Goal: Navigation & Orientation: Understand site structure

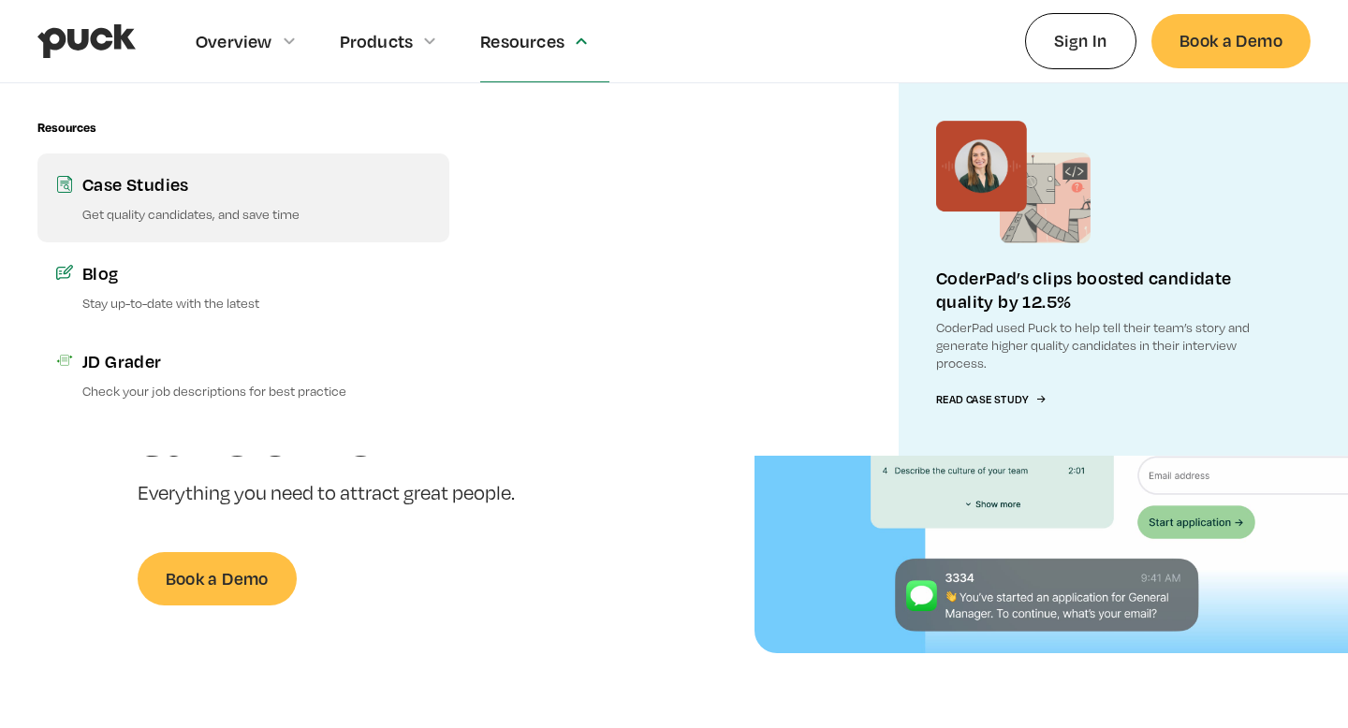
click at [234, 202] on link "Case Studies Get quality candidates, and save time" at bounding box center [243, 198] width 412 height 88
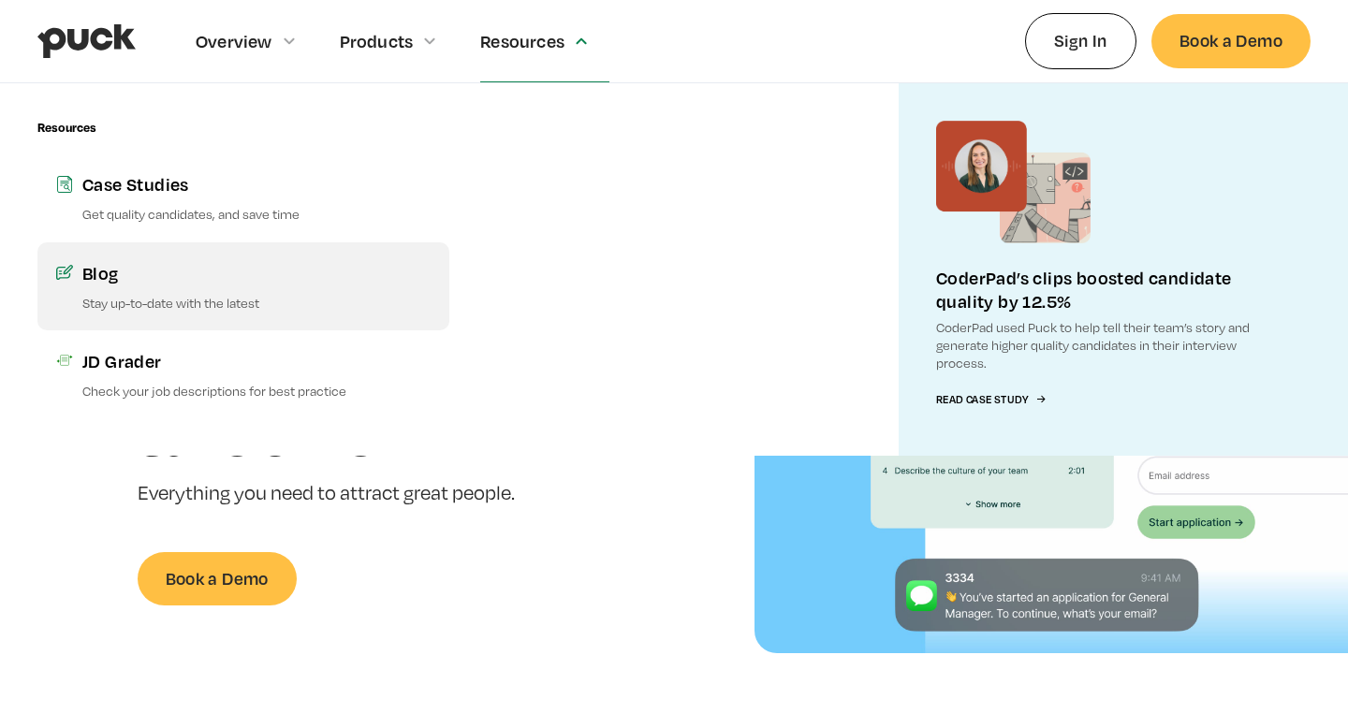
click at [217, 286] on link "Blog Stay up-to-date with the latest" at bounding box center [243, 286] width 412 height 88
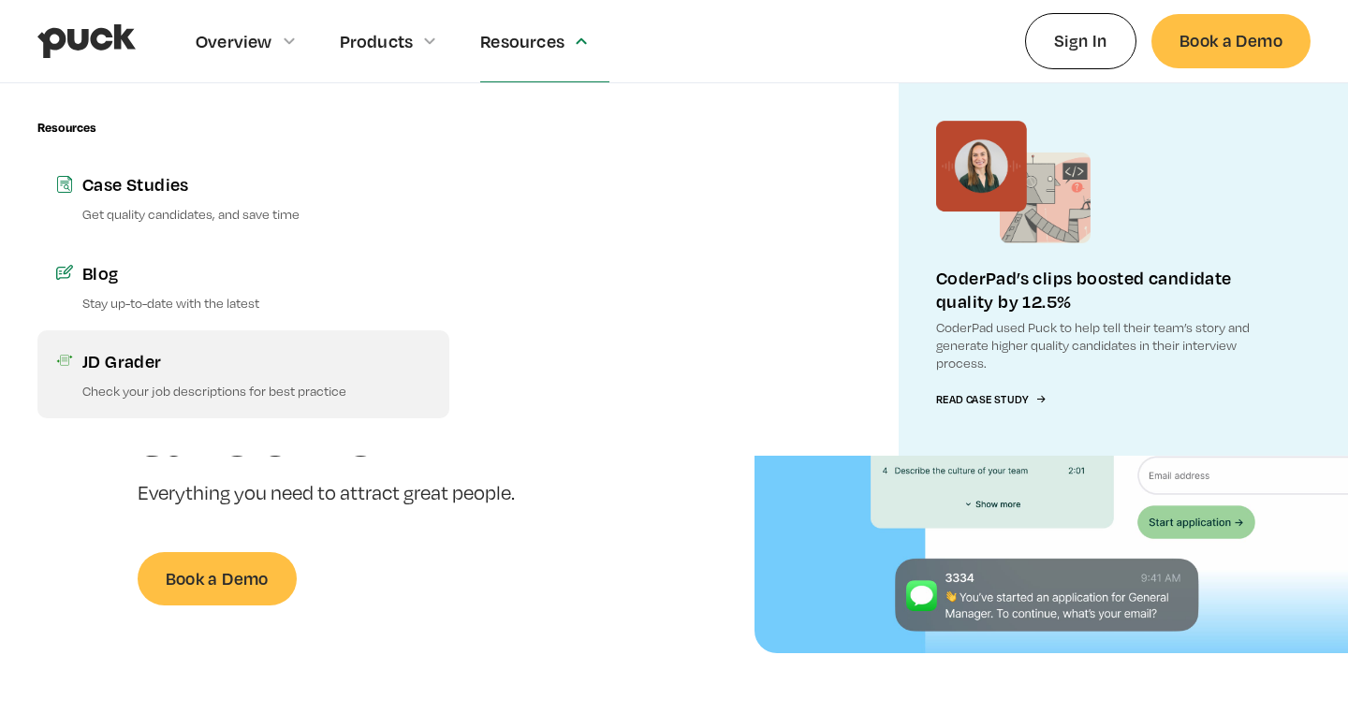
click at [217, 360] on div "JD Grader" at bounding box center [256, 360] width 348 height 23
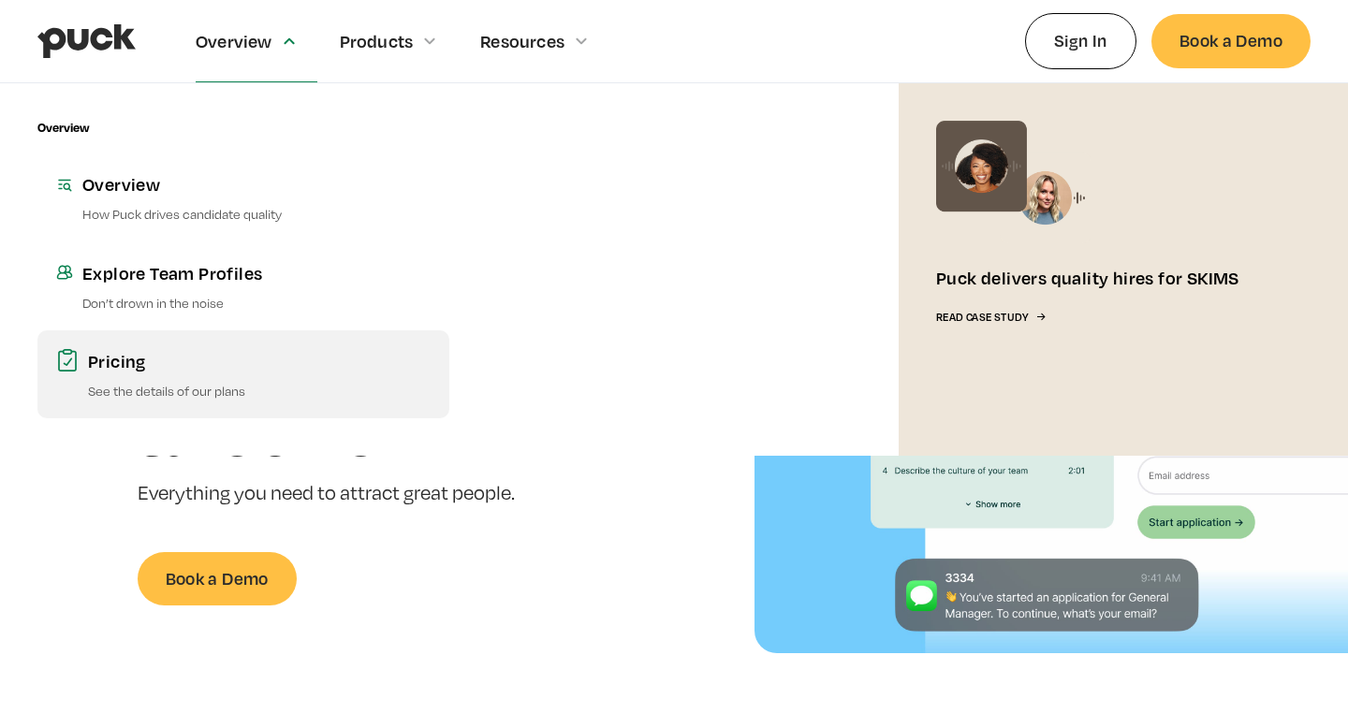
click at [211, 360] on div "Pricing" at bounding box center [259, 360] width 343 height 23
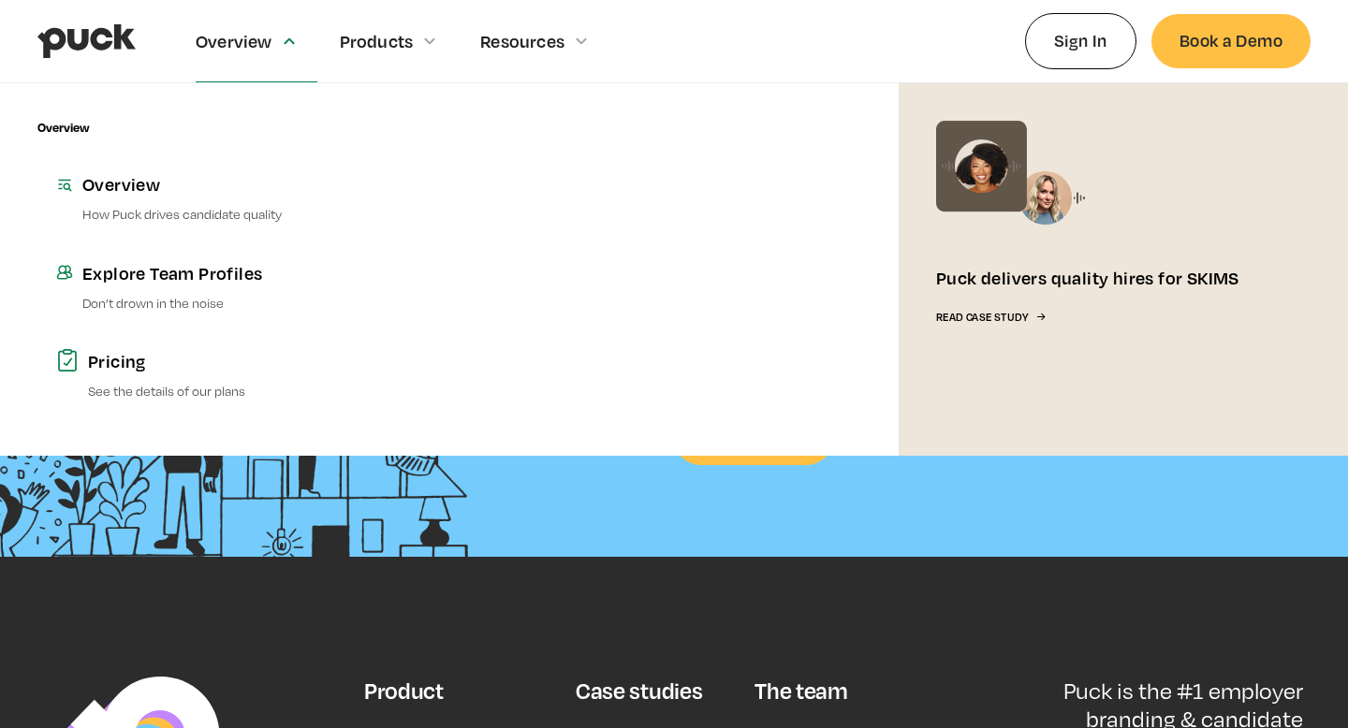
scroll to position [4827, 0]
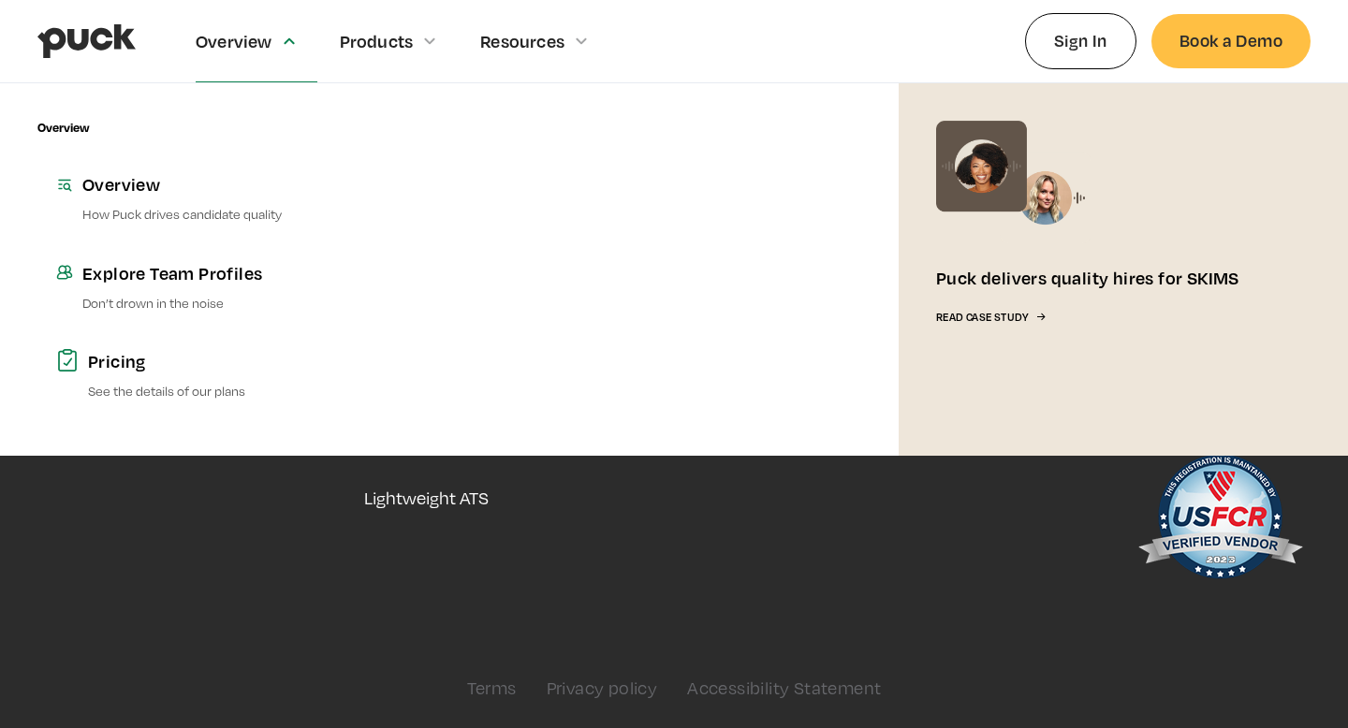
click at [589, 547] on div "Case studies Thyme Care Health Sherpa CoderPad Prenuvo" at bounding box center [639, 389] width 126 height 412
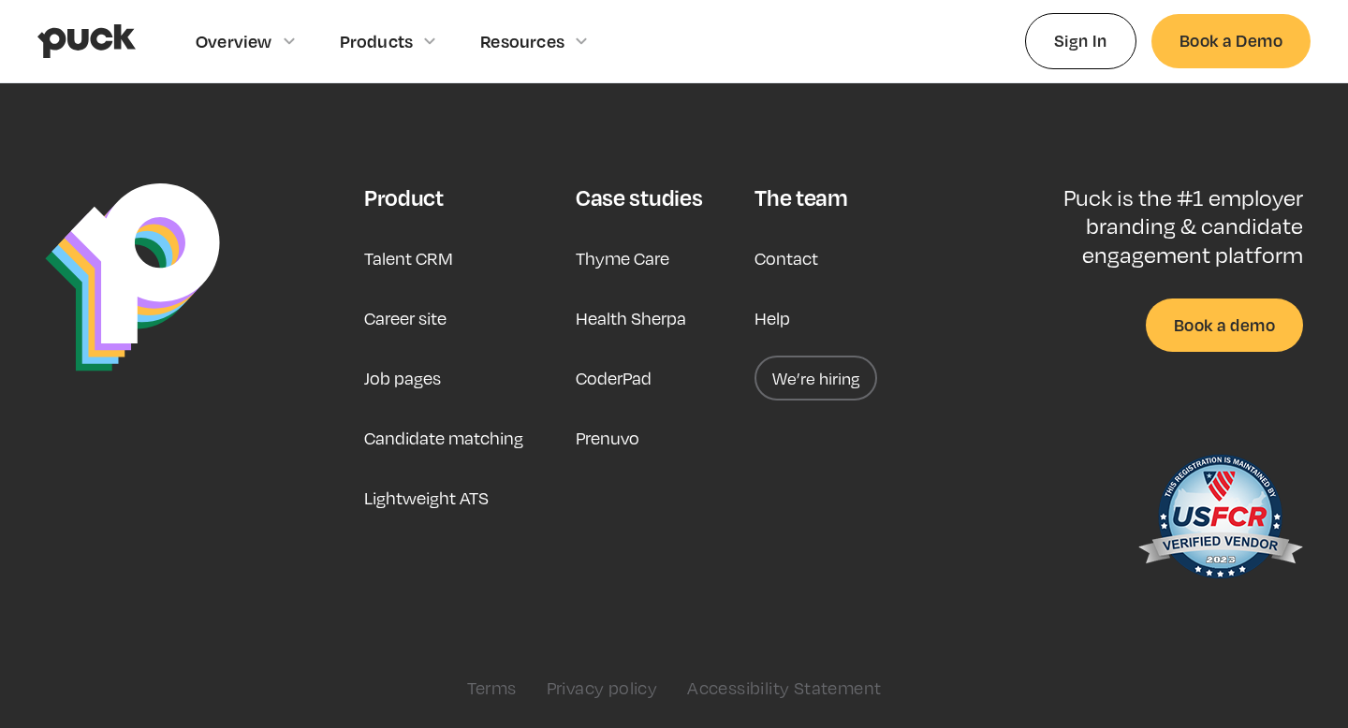
click at [838, 387] on link "We’re hiring" at bounding box center [815, 378] width 123 height 45
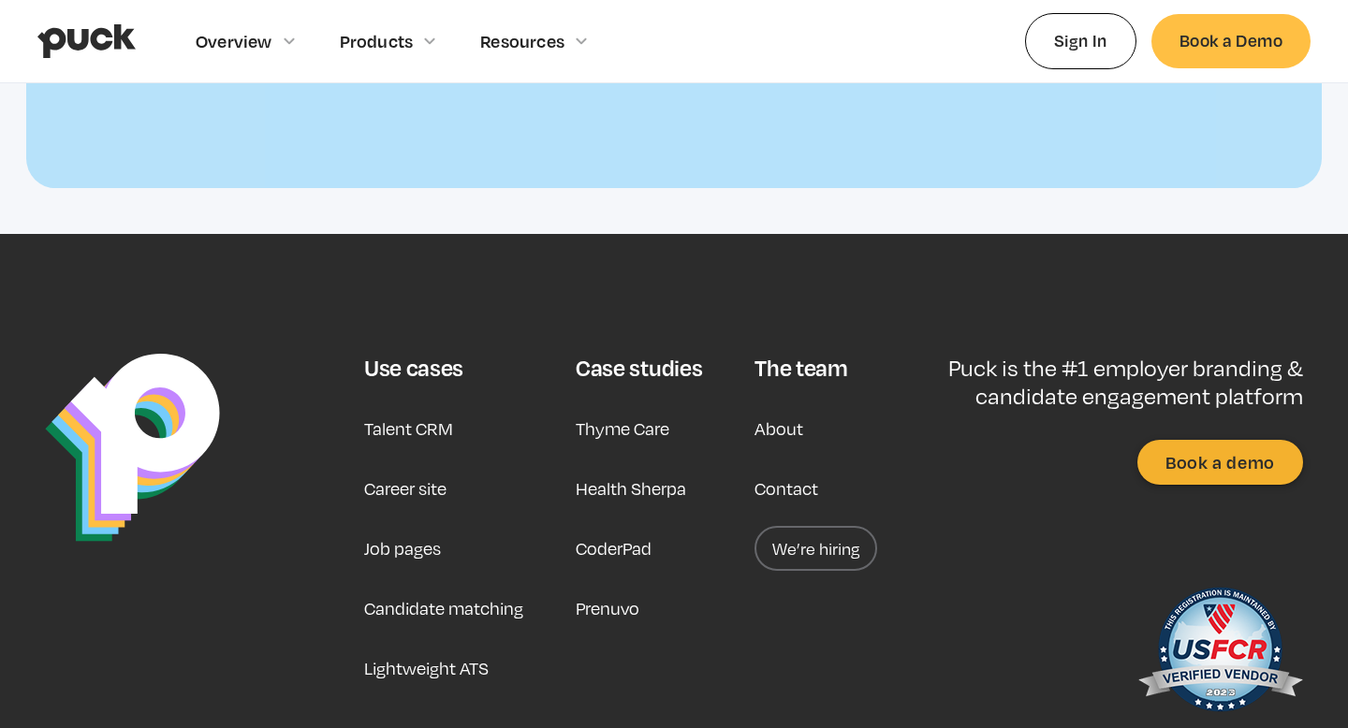
scroll to position [4021, 0]
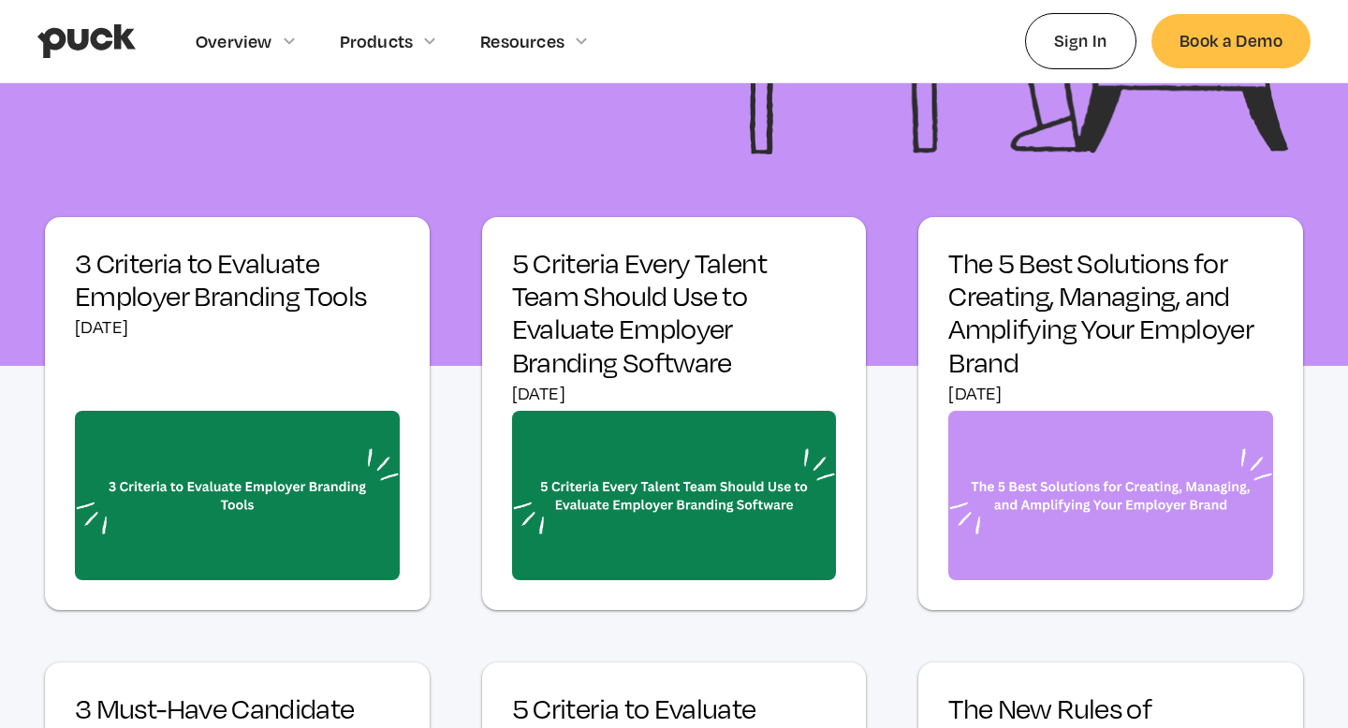
scroll to position [549, 0]
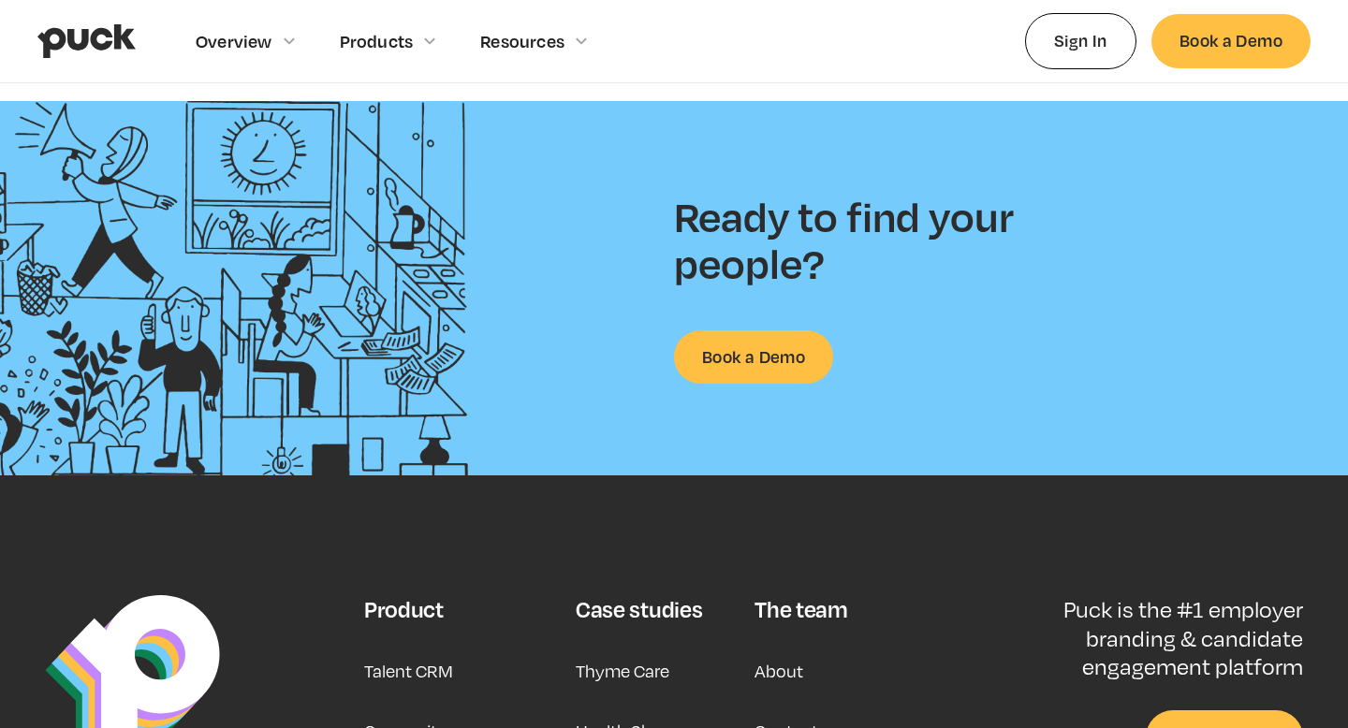
scroll to position [1857, 0]
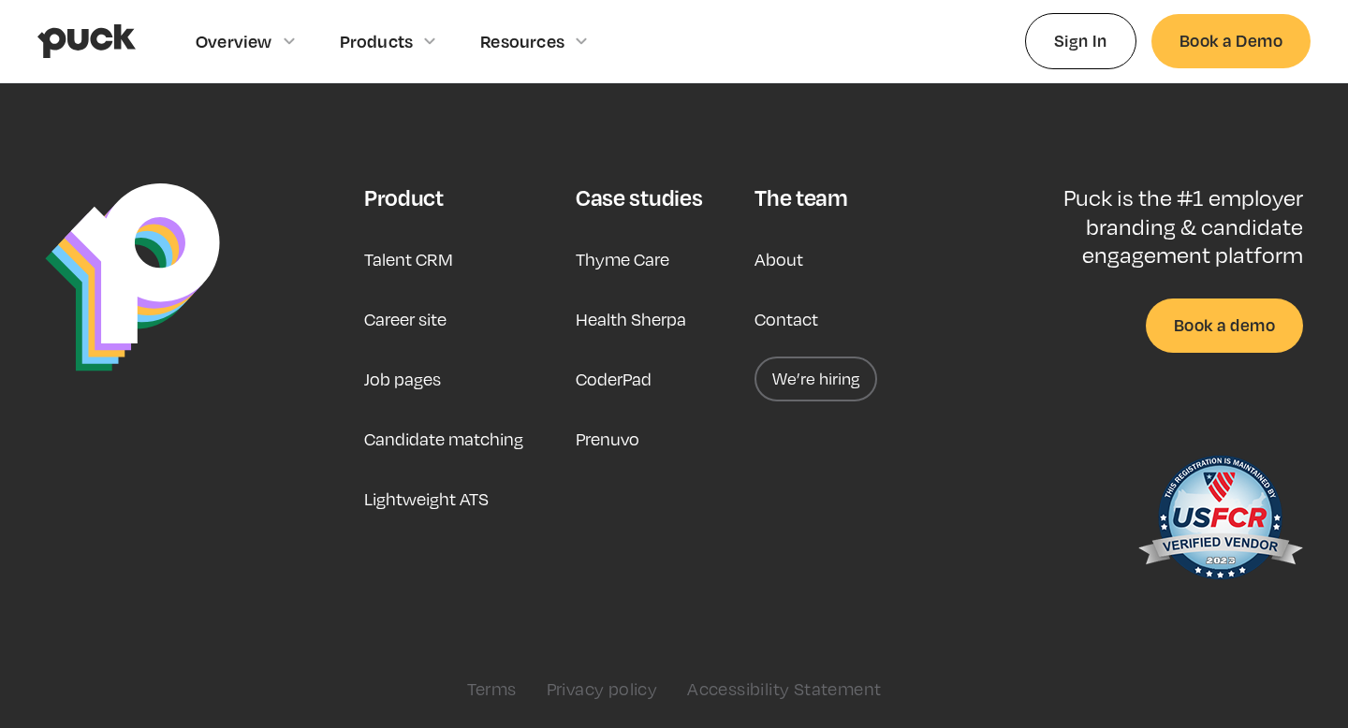
click at [823, 378] on link "We’re hiring" at bounding box center [815, 379] width 123 height 45
